Goal: Register for event/course

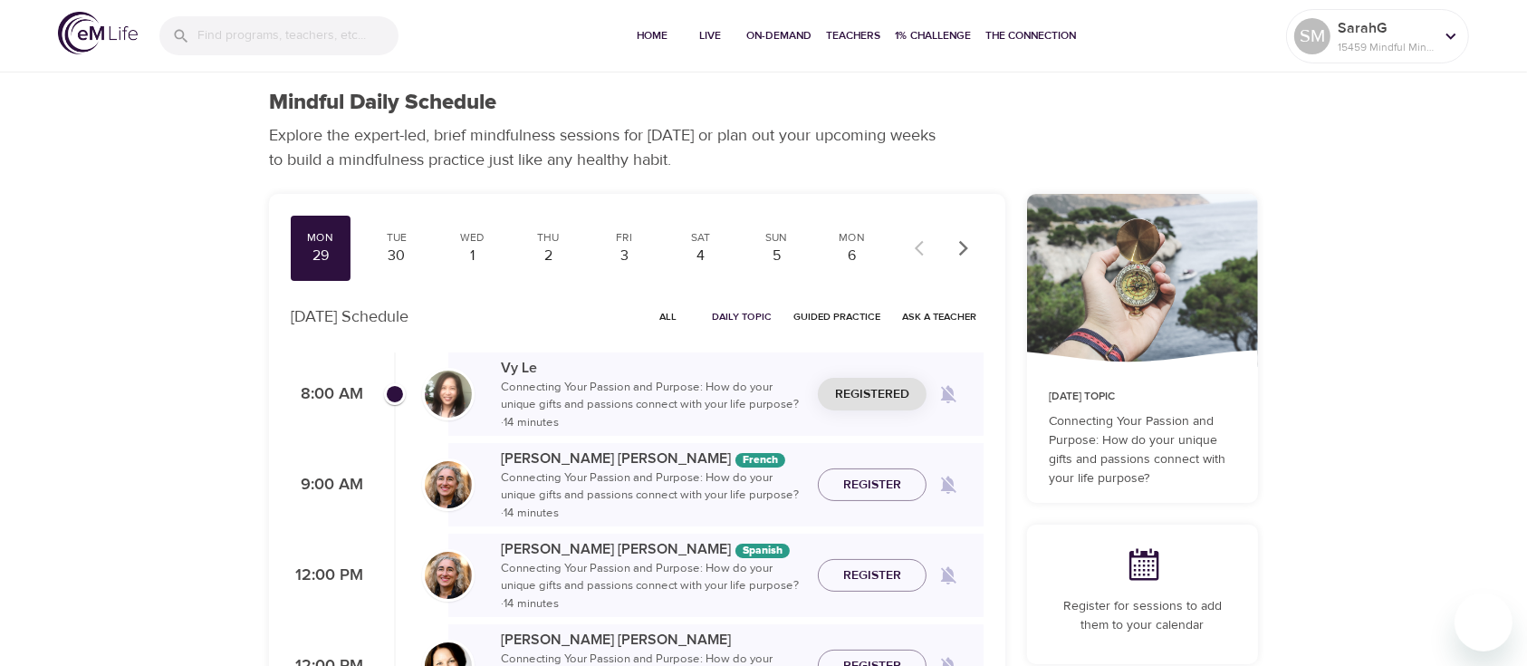
click at [971, 237] on button "button" at bounding box center [964, 248] width 40 height 40
click at [971, 238] on button "button" at bounding box center [964, 248] width 40 height 40
click at [971, 239] on icon "button" at bounding box center [964, 248] width 18 height 18
click at [776, 246] on div "27" at bounding box center [776, 255] width 45 height 21
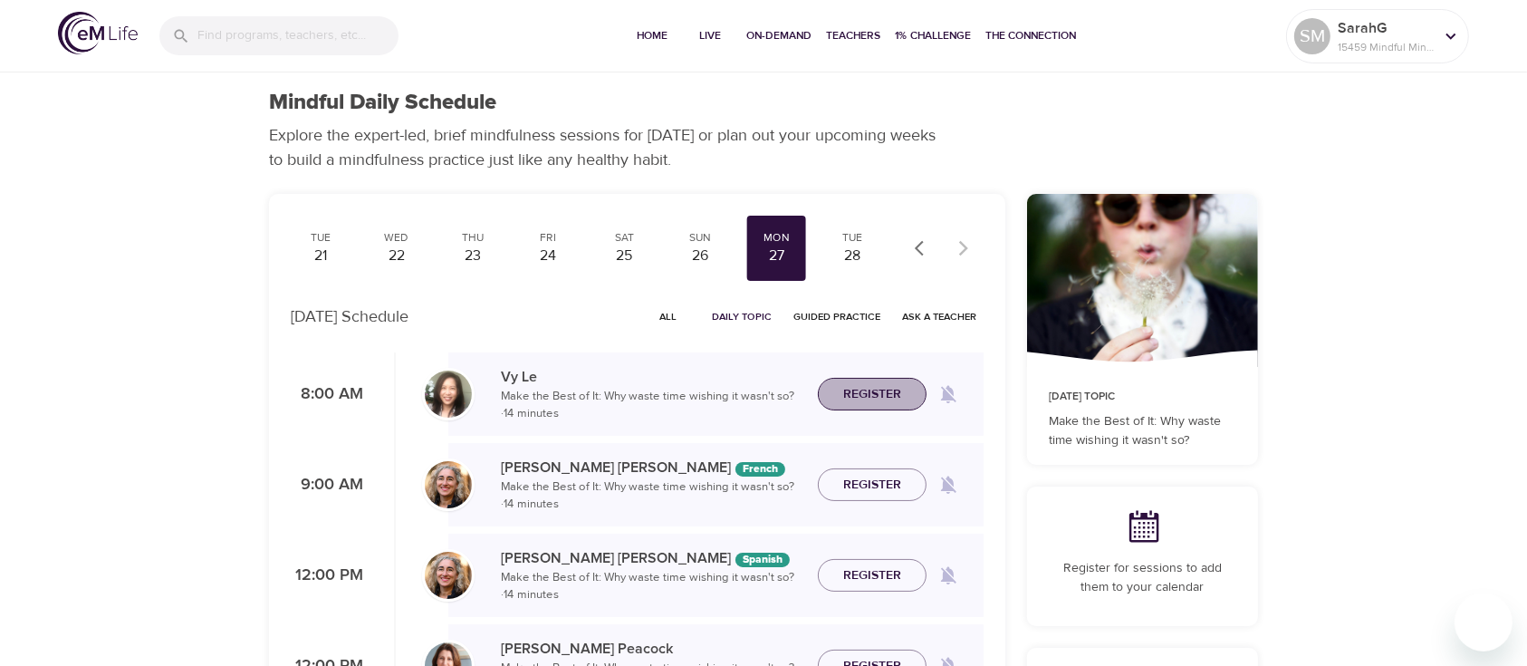
click at [906, 395] on span "Register" at bounding box center [872, 394] width 80 height 23
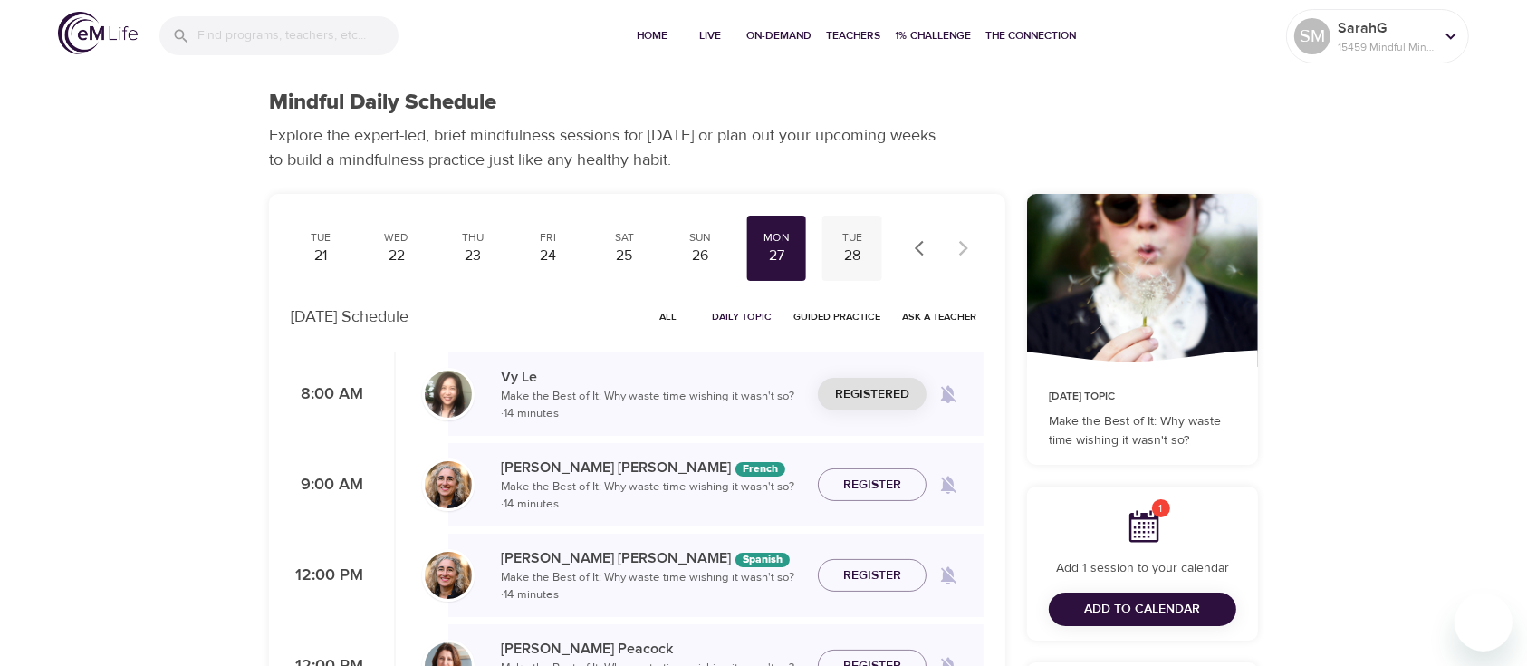
click at [852, 249] on div "28" at bounding box center [852, 255] width 45 height 21
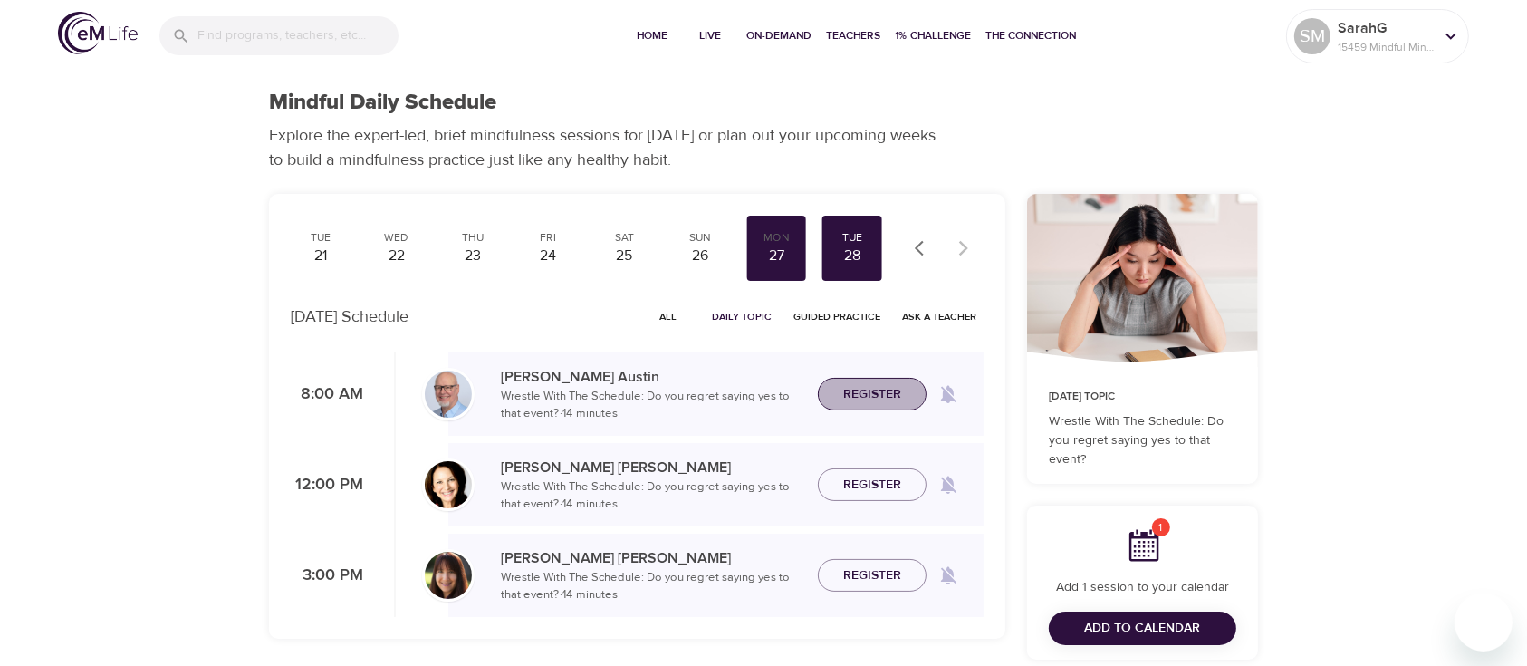
click at [891, 399] on span "Register" at bounding box center [872, 394] width 58 height 23
click at [1116, 623] on span "Add to Calendar" at bounding box center [1143, 628] width 116 height 23
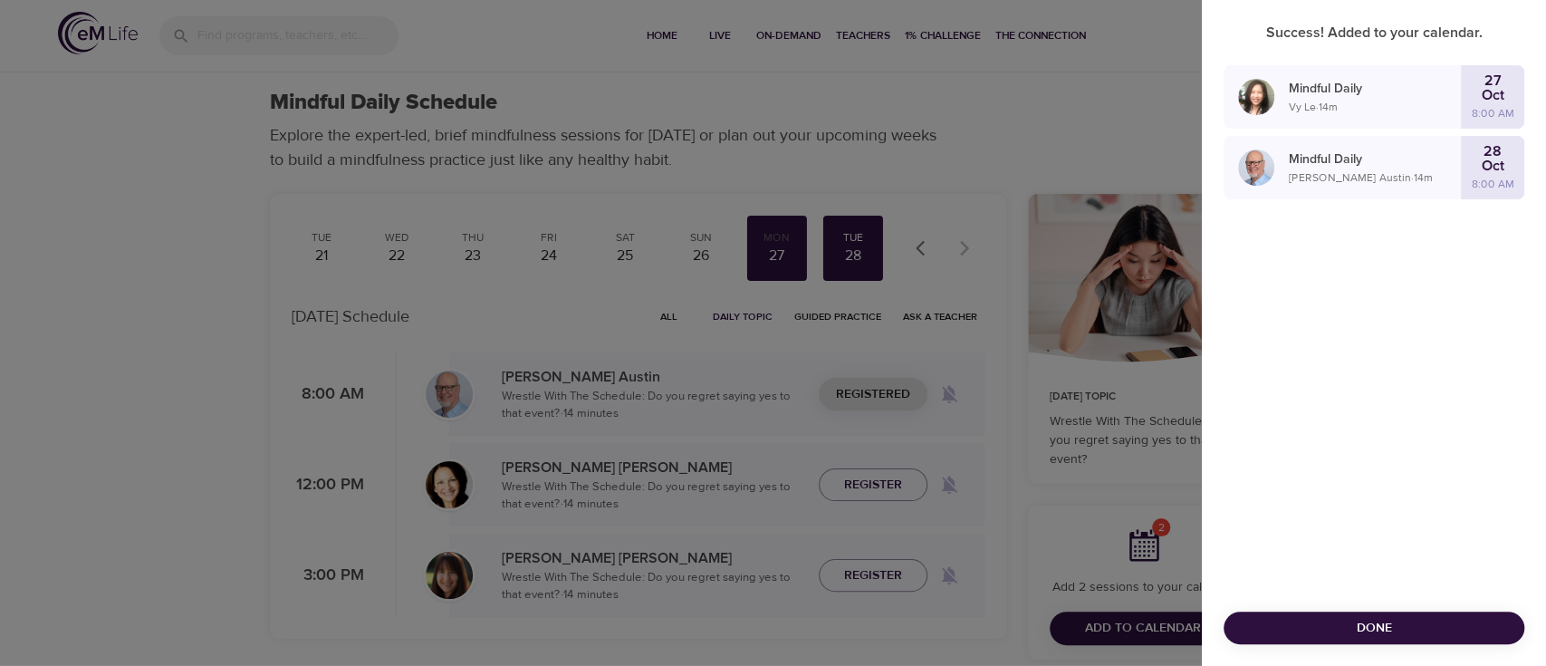
click at [1294, 643] on div "Done" at bounding box center [1374, 628] width 344 height 77
drag, startPoint x: 1450, startPoint y: 602, endPoint x: 1434, endPoint y: 635, distance: 36.5
click at [1449, 605] on div "Done" at bounding box center [1374, 628] width 344 height 77
click at [1433, 637] on span "Done" at bounding box center [1374, 628] width 272 height 23
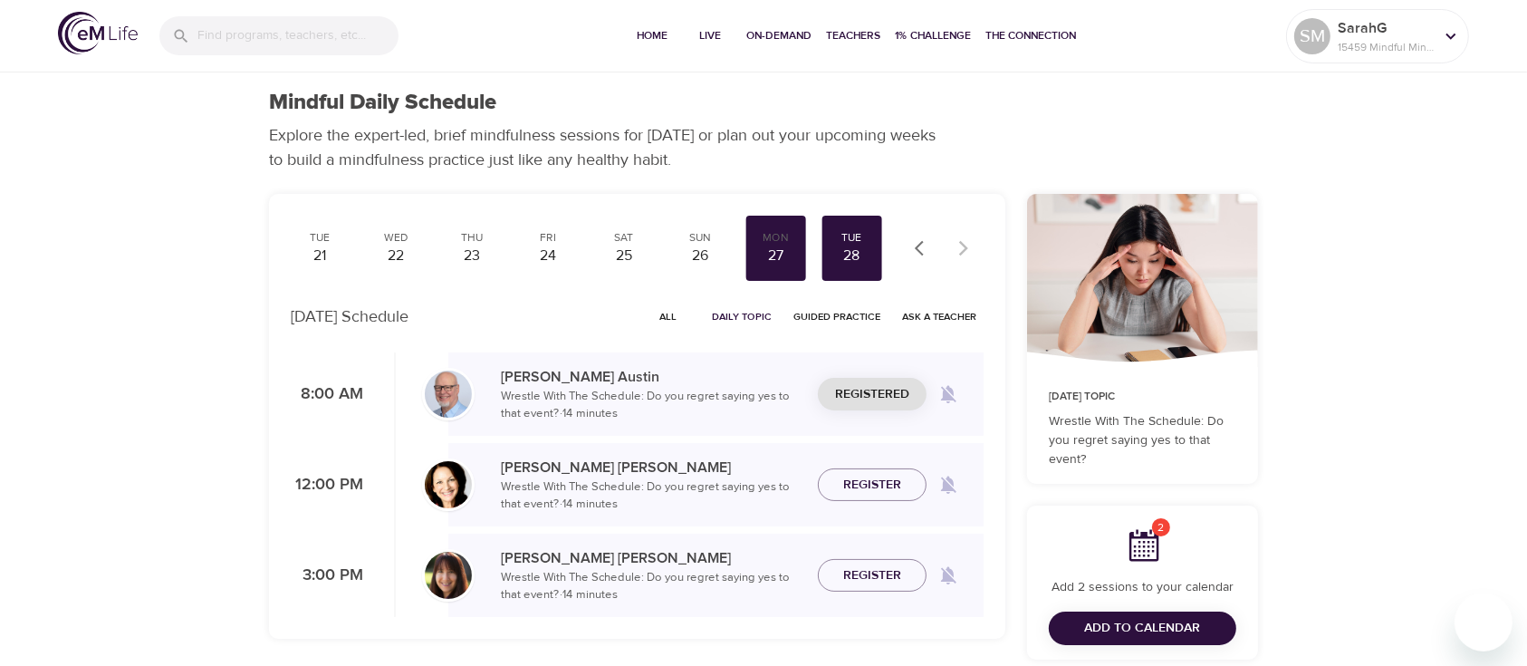
click at [902, 255] on div "Mon 29 Tue 30 Wed 1 Thu 2 Fri 3 Sat 4 Sun 5 Mon 6 Tue 7 Wed 8 Thu 9 Fri 10 Sat …" at bounding box center [637, 248] width 693 height 65
click at [919, 248] on icon "button" at bounding box center [924, 248] width 18 height 18
click at [919, 249] on icon "button" at bounding box center [924, 248] width 18 height 18
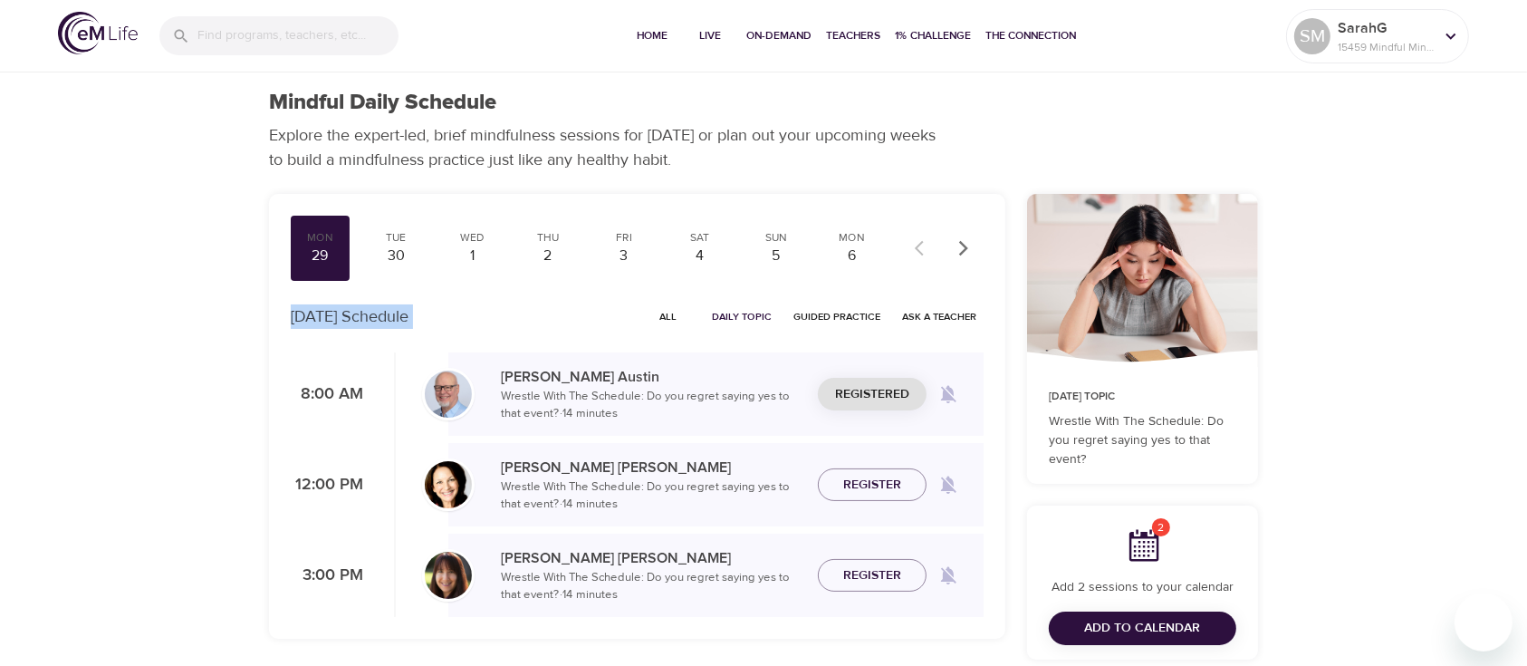
click at [919, 249] on div at bounding box center [944, 248] width 80 height 40
click at [318, 262] on div "29" at bounding box center [320, 255] width 45 height 21
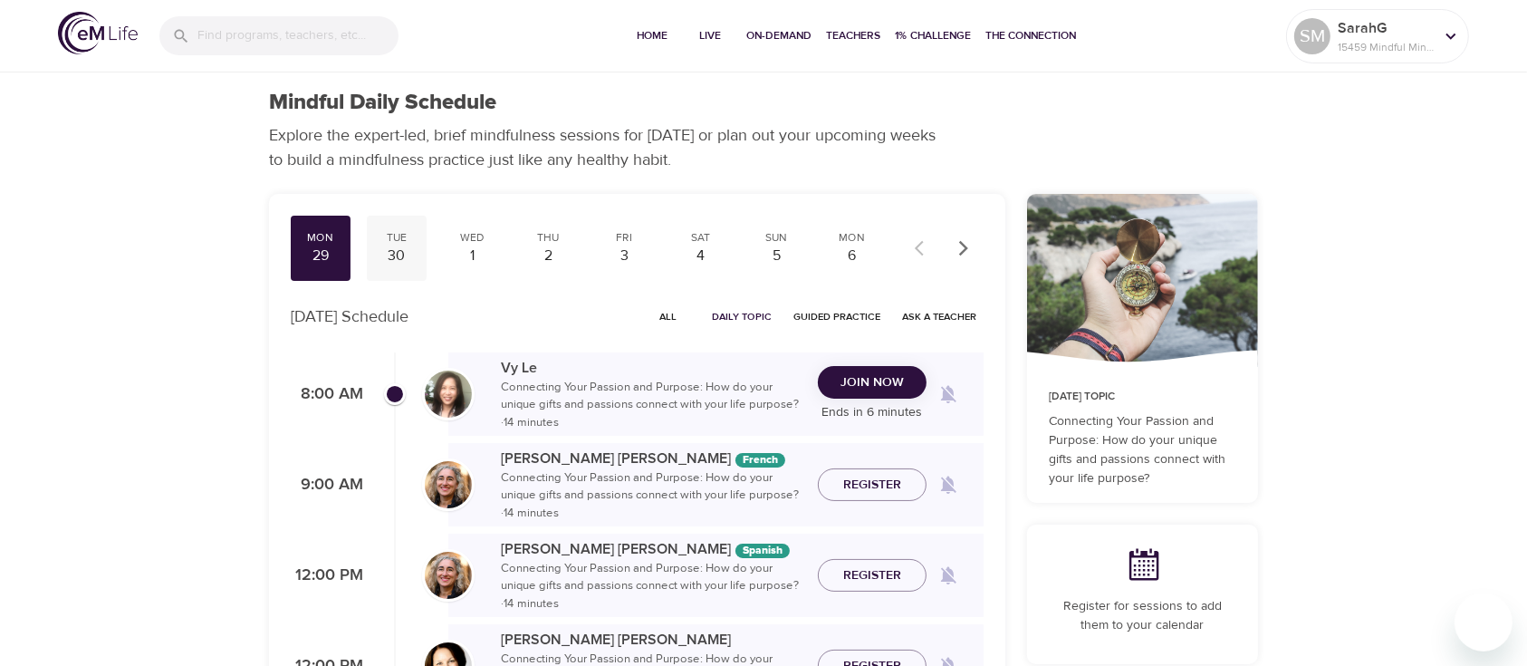
click at [391, 250] on div "30" at bounding box center [396, 255] width 45 height 21
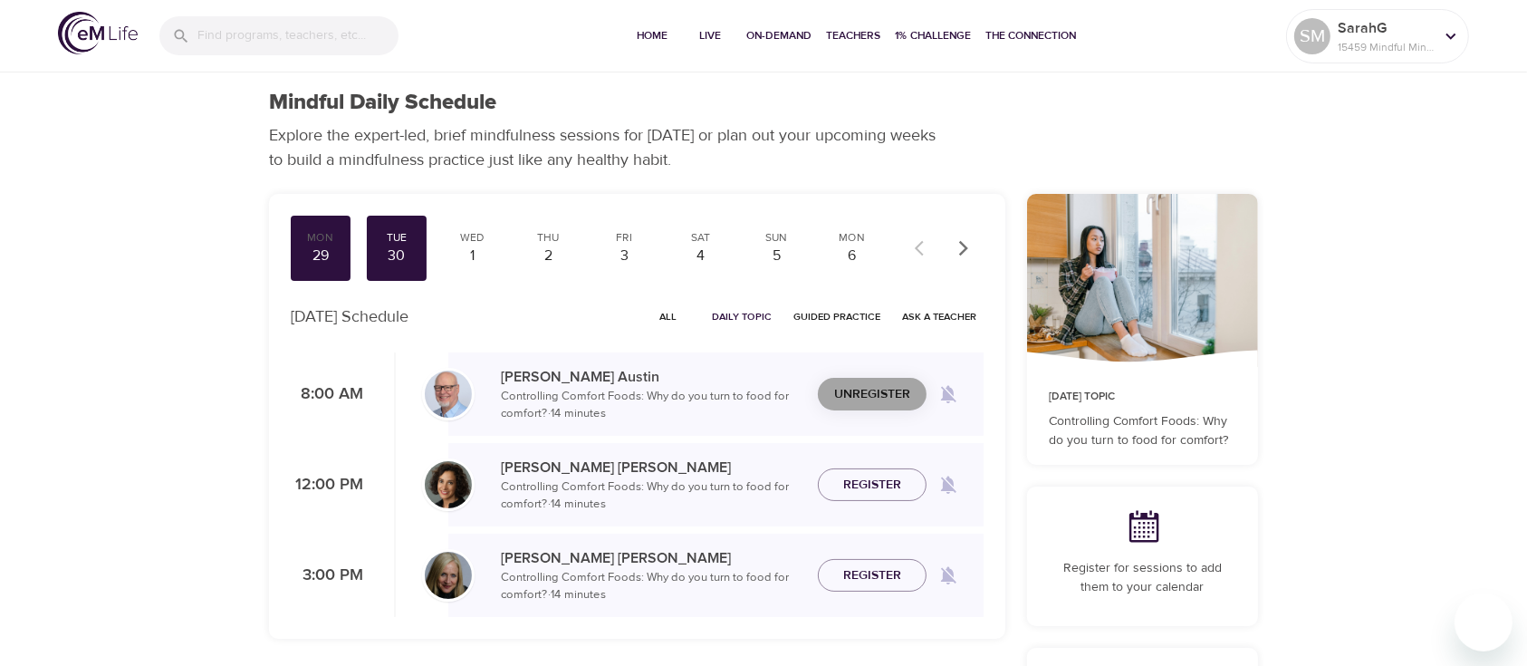
click at [848, 395] on span "Unregister" at bounding box center [872, 394] width 76 height 23
click at [848, 395] on span "Register" at bounding box center [872, 394] width 58 height 23
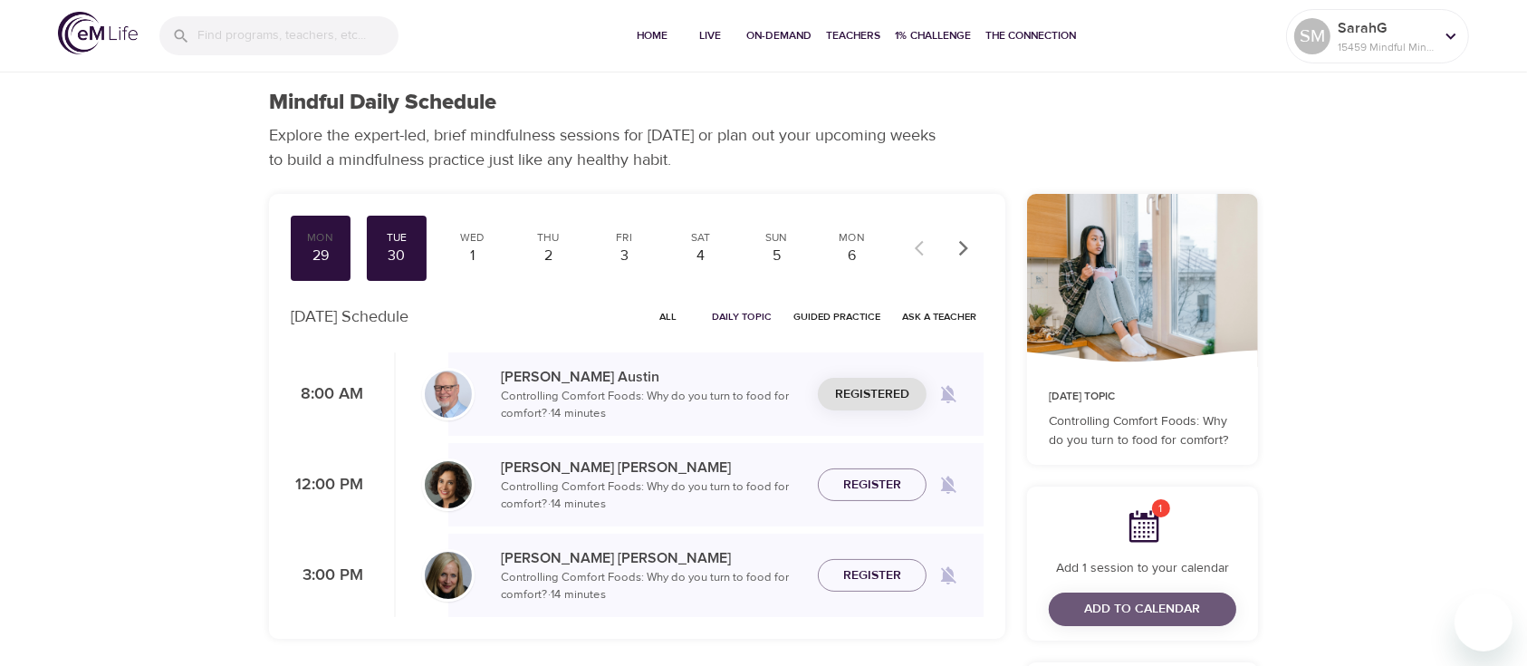
click at [1167, 608] on span "Add to Calendar" at bounding box center [1143, 609] width 116 height 23
